Goal: Information Seeking & Learning: Learn about a topic

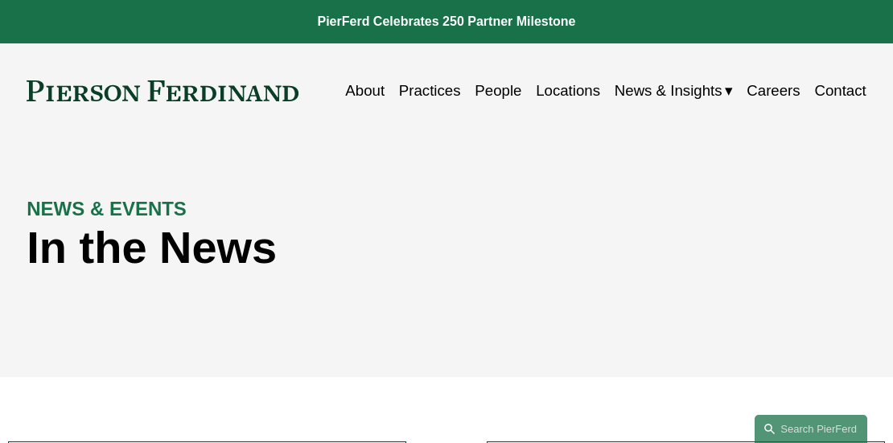
click at [0, 0] on span "Insights" at bounding box center [0, 0] width 0 height 0
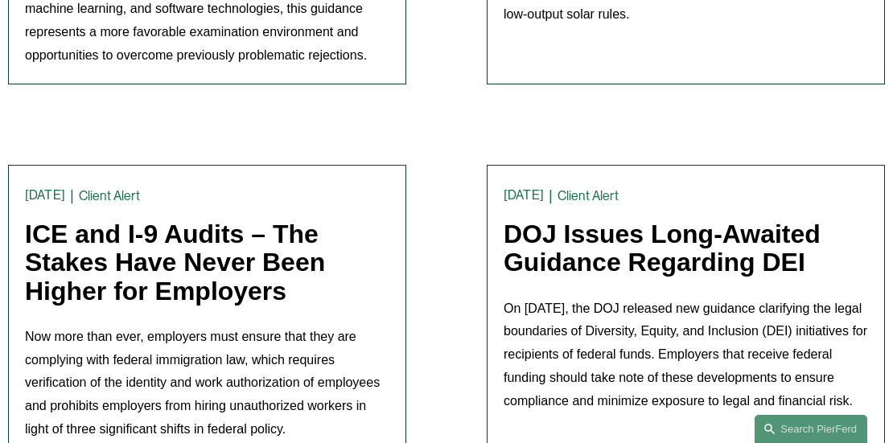
scroll to position [1388, 0]
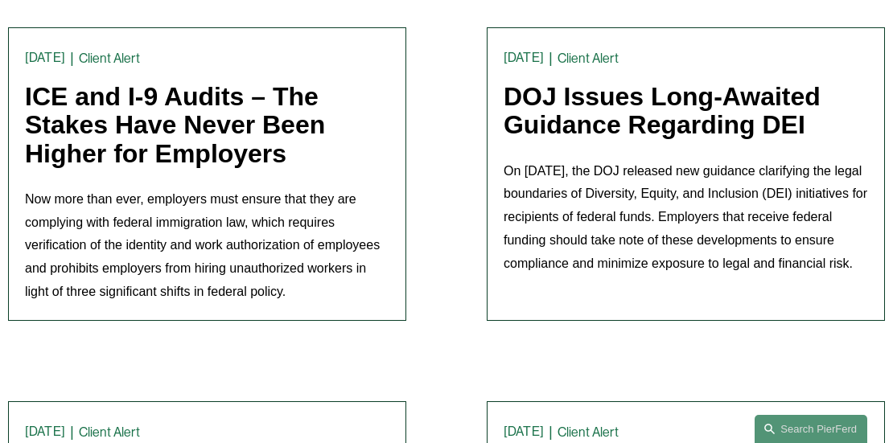
click at [162, 146] on link "ICE and I-9 Audits – The Stakes Have Never Been Higher for Employers" at bounding box center [175, 124] width 300 height 85
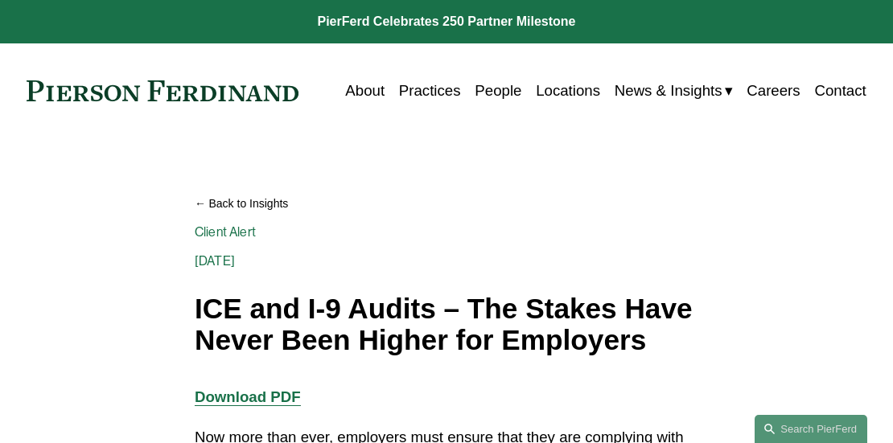
drag, startPoint x: 891, startPoint y: 51, endPoint x: 896, endPoint y: 80, distance: 29.4
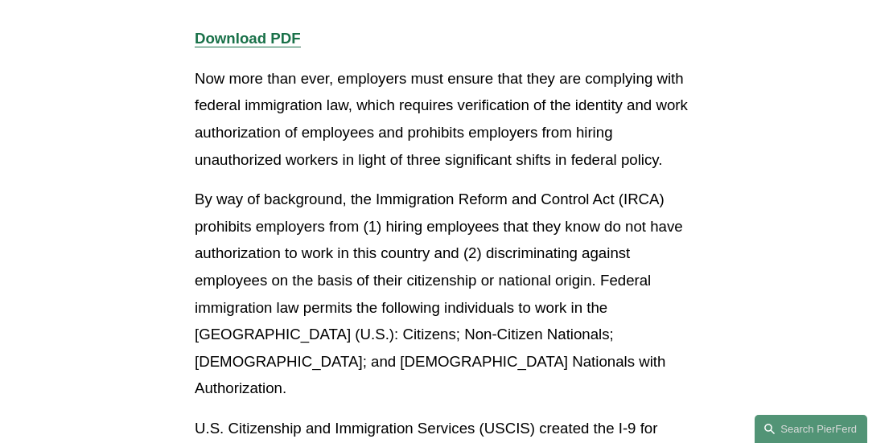
scroll to position [361, 0]
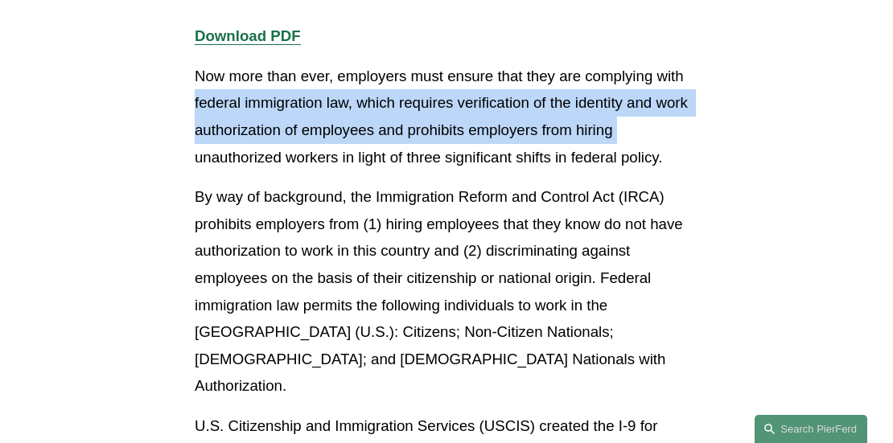
drag, startPoint x: 892, startPoint y: 118, endPoint x: 892, endPoint y: 88, distance: 30.6
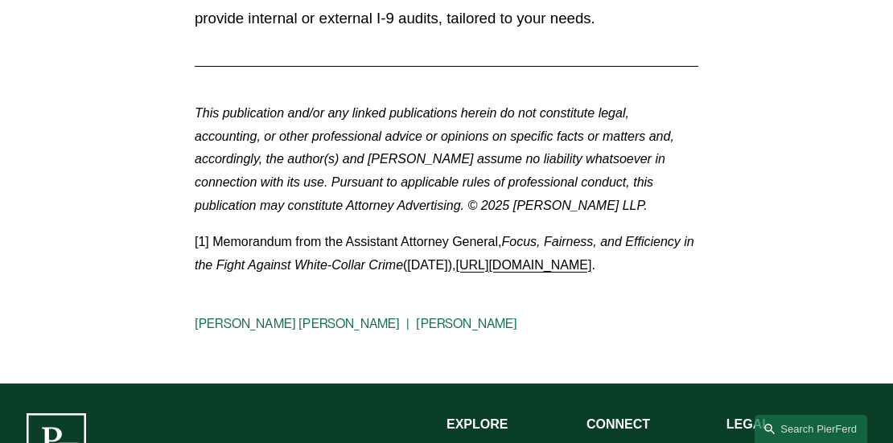
scroll to position [0, 0]
